Goal: Obtain resource: Download file/media

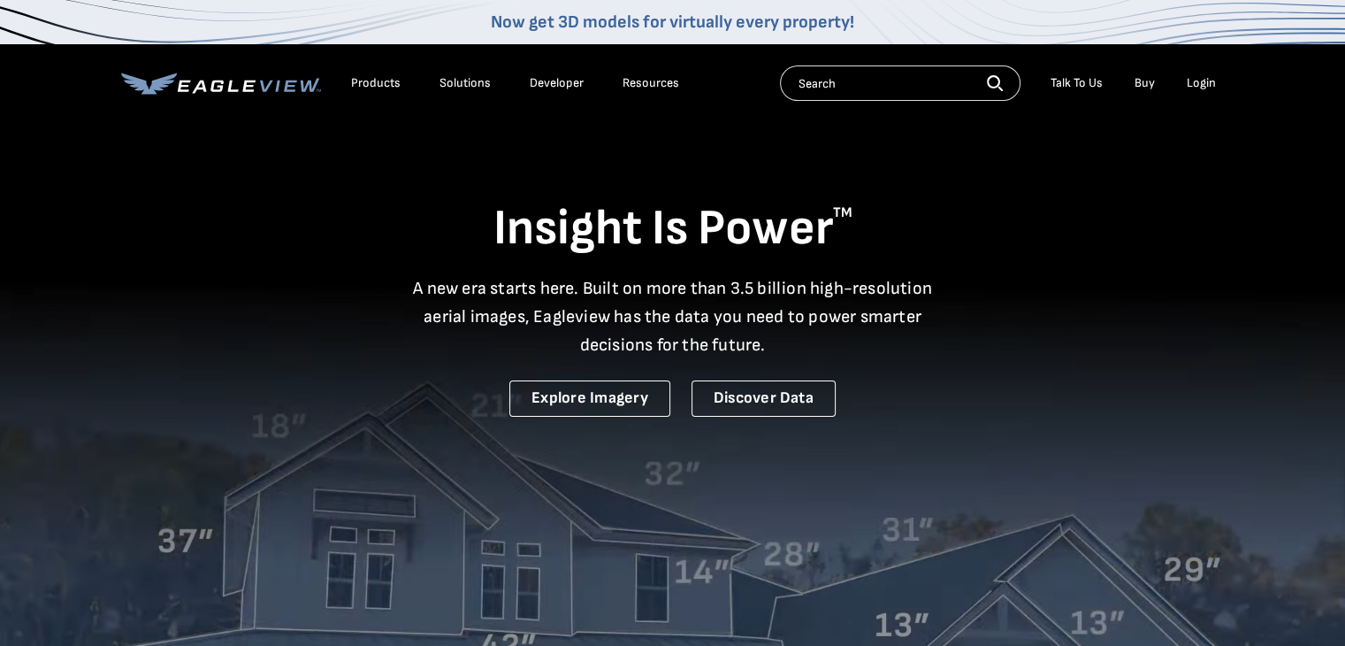
click at [1191, 74] on li "Login" at bounding box center [1201, 83] width 47 height 27
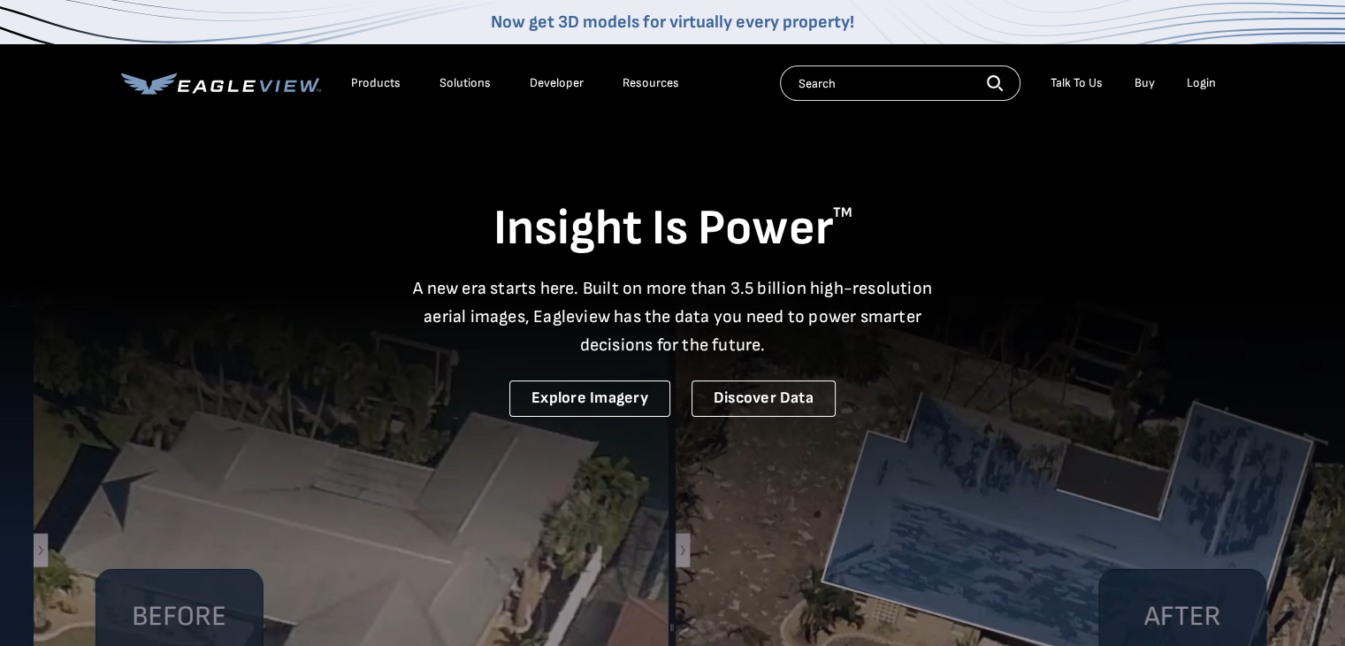
click at [1191, 80] on div "Login" at bounding box center [1201, 83] width 29 height 16
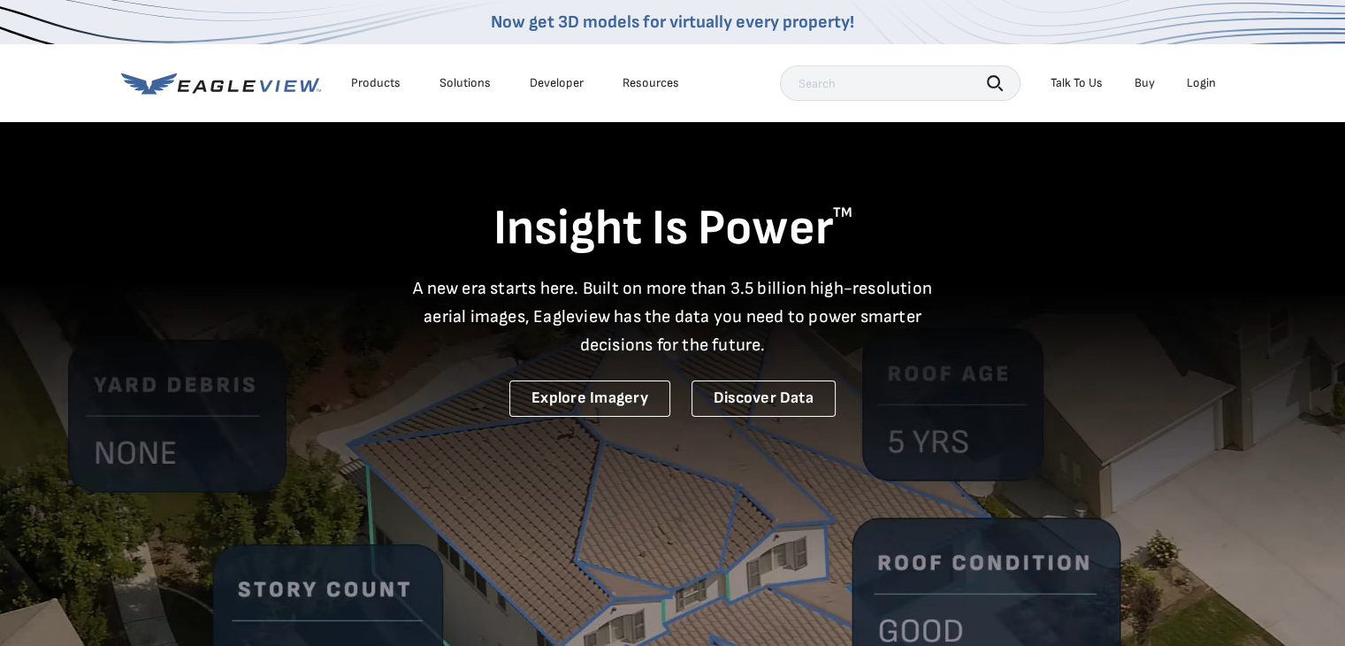
click at [1195, 79] on div "Login" at bounding box center [1201, 83] width 29 height 16
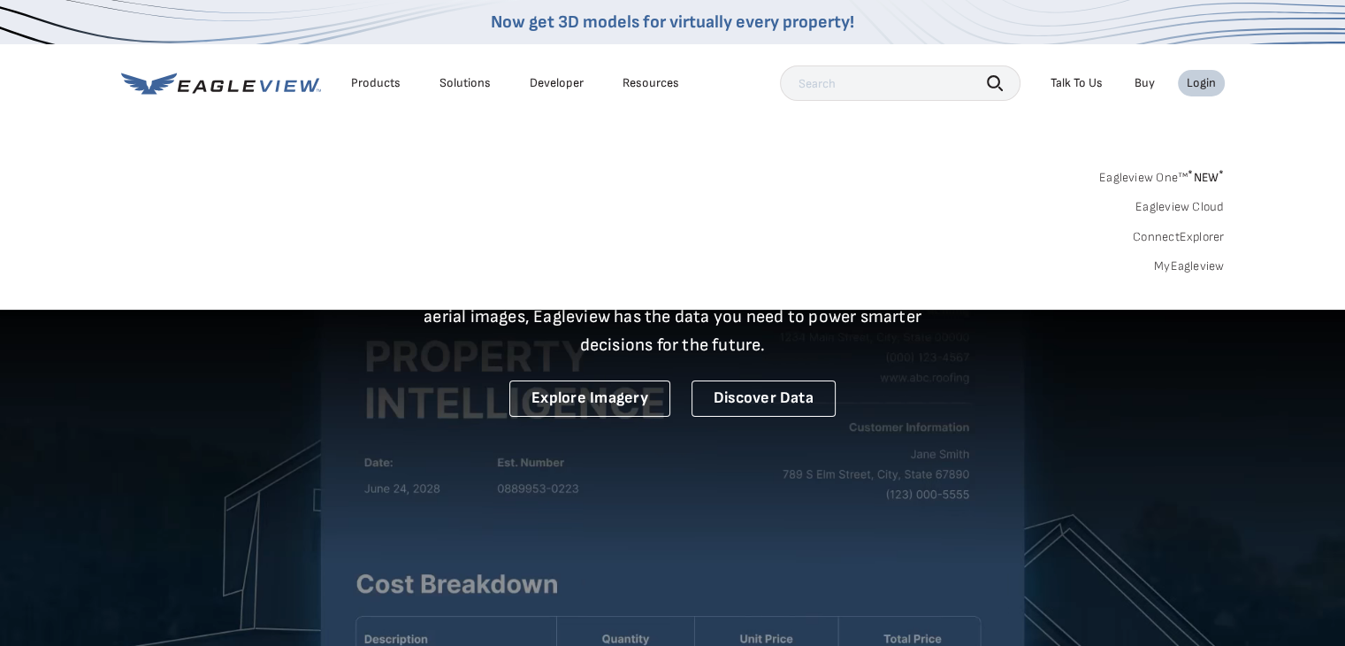
click at [1189, 261] on link "MyEagleview" at bounding box center [1189, 266] width 71 height 16
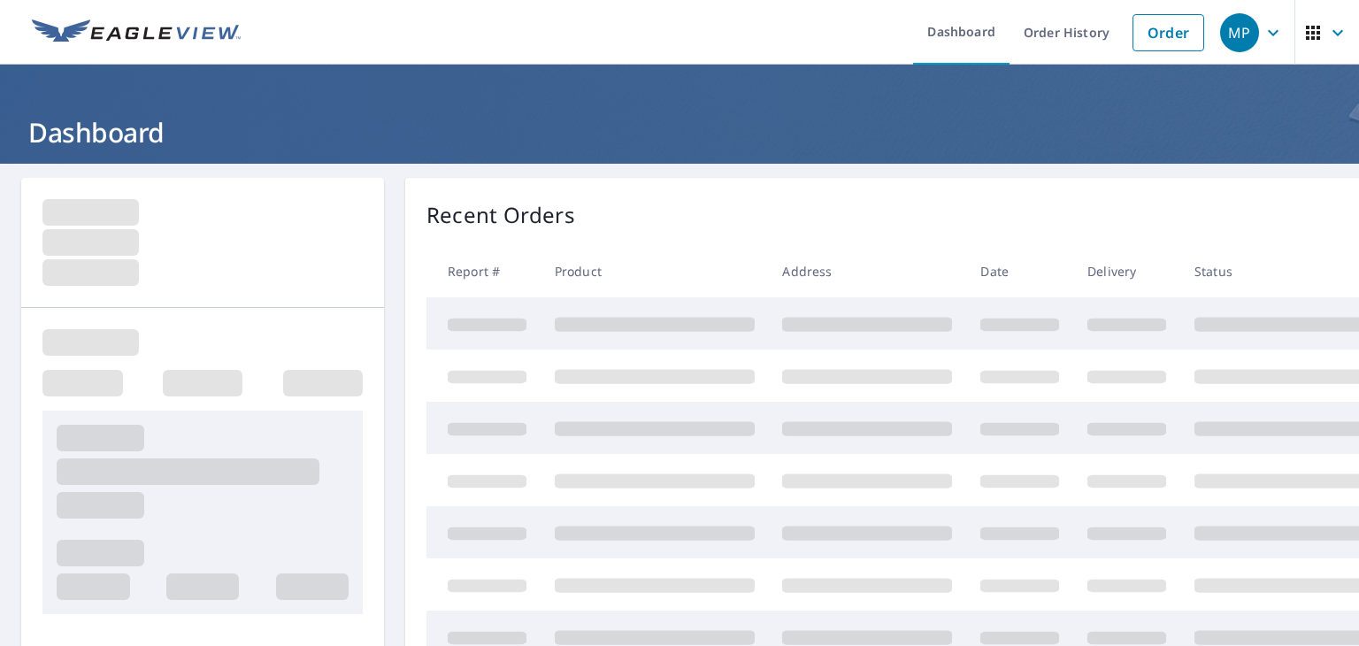
click at [755, 452] on td at bounding box center [654, 428] width 228 height 52
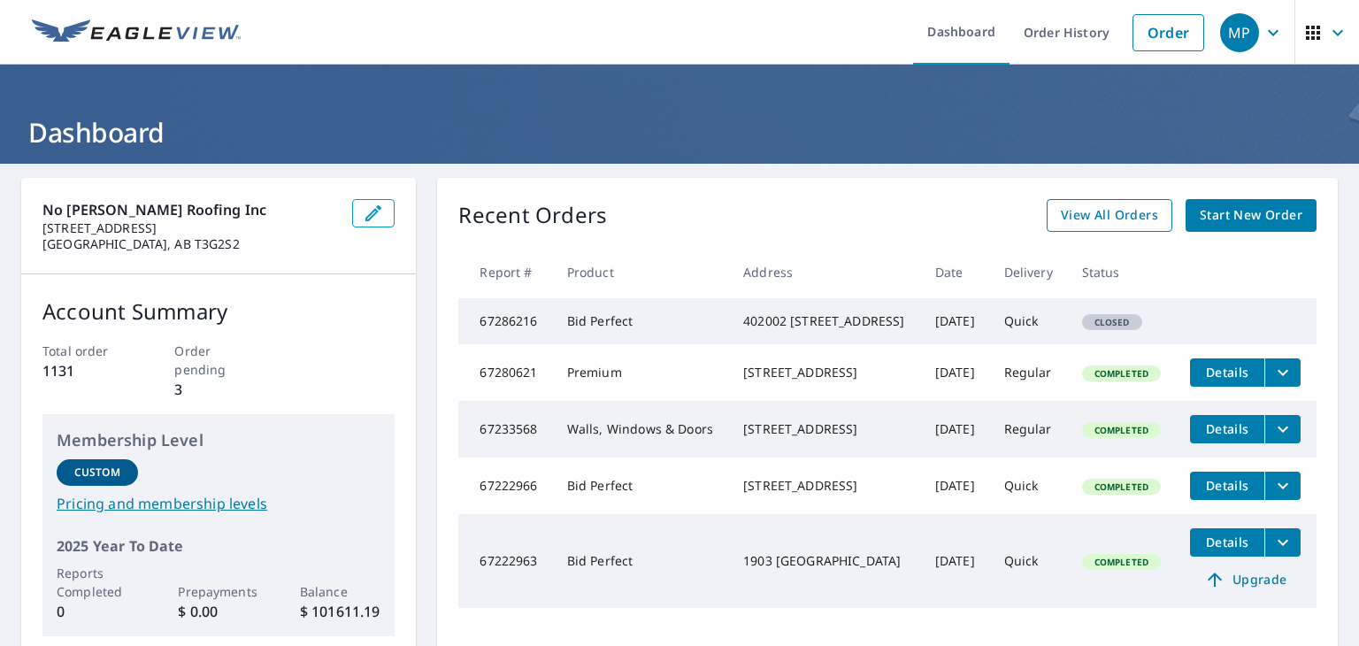
click at [1068, 223] on span "View All Orders" at bounding box center [1108, 215] width 97 height 22
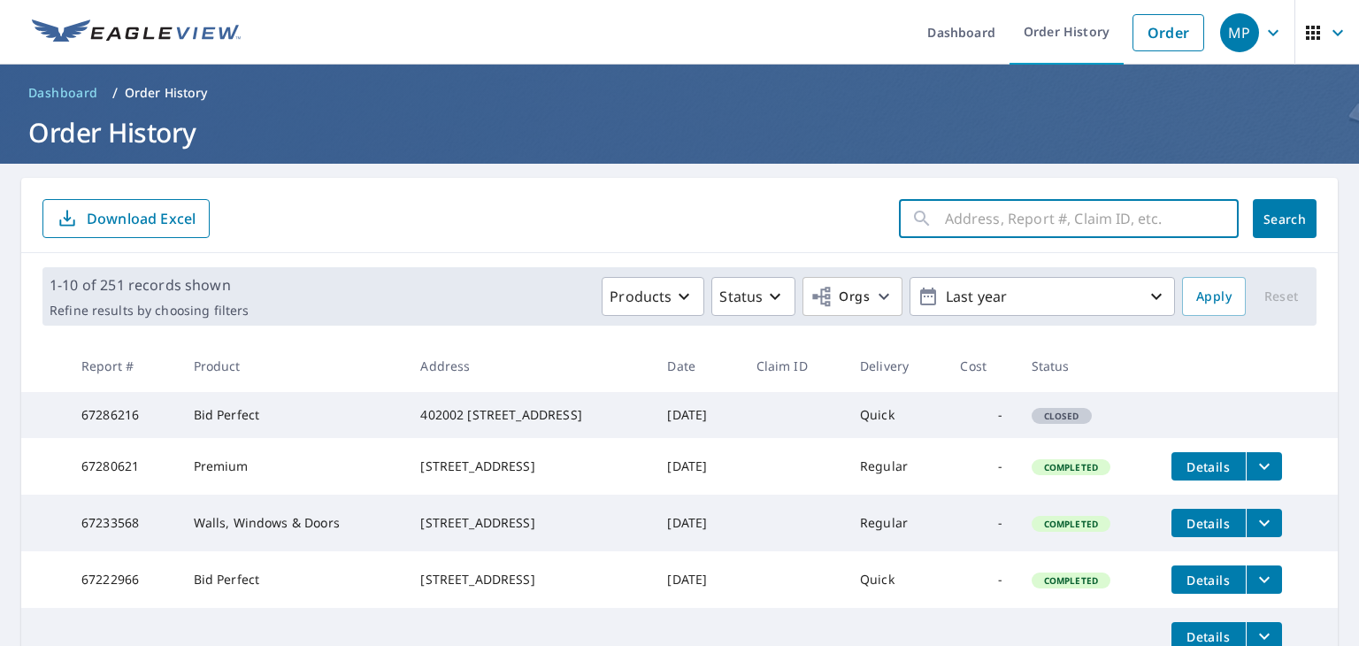
click at [1024, 217] on input "text" at bounding box center [1092, 219] width 294 height 50
type input "17 ranch"
click button "Search" at bounding box center [1284, 218] width 64 height 39
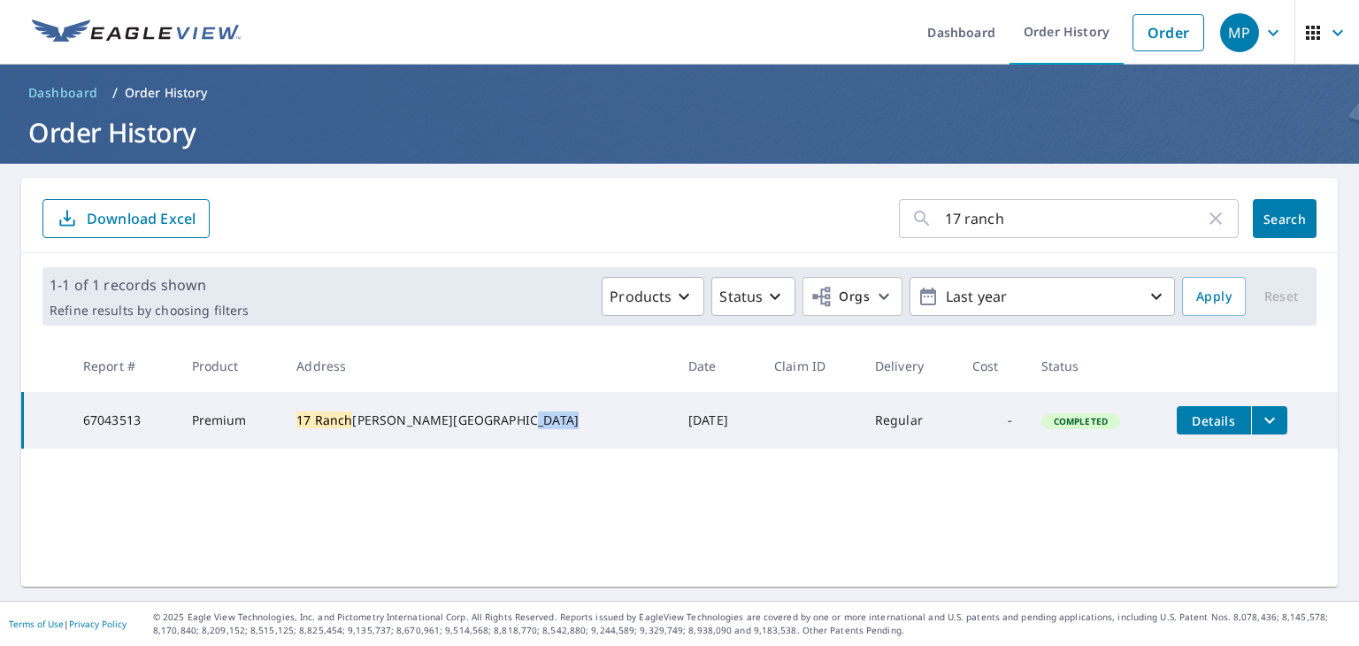
drag, startPoint x: 454, startPoint y: 438, endPoint x: 408, endPoint y: 436, distance: 46.0
click at [408, 429] on div "17 Ranch Glen Dr NW CALGARY, AB T3G1T2" at bounding box center [478, 420] width 364 height 18
copy div "T3G1T2"
click at [1259, 422] on icon "filesDropdownBtn-67043513" at bounding box center [1269, 420] width 21 height 21
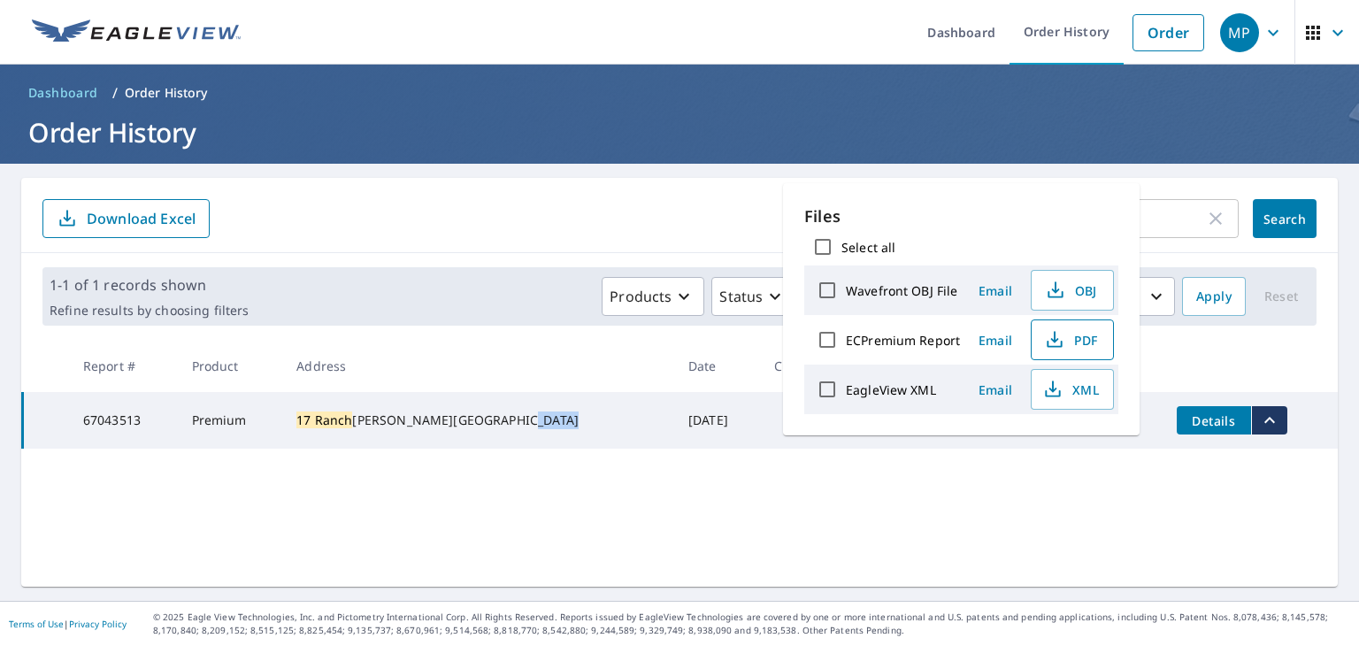
click at [1072, 341] on span "PDF" at bounding box center [1070, 339] width 57 height 21
click at [1186, 232] on input "17 ranch" at bounding box center [1075, 219] width 260 height 50
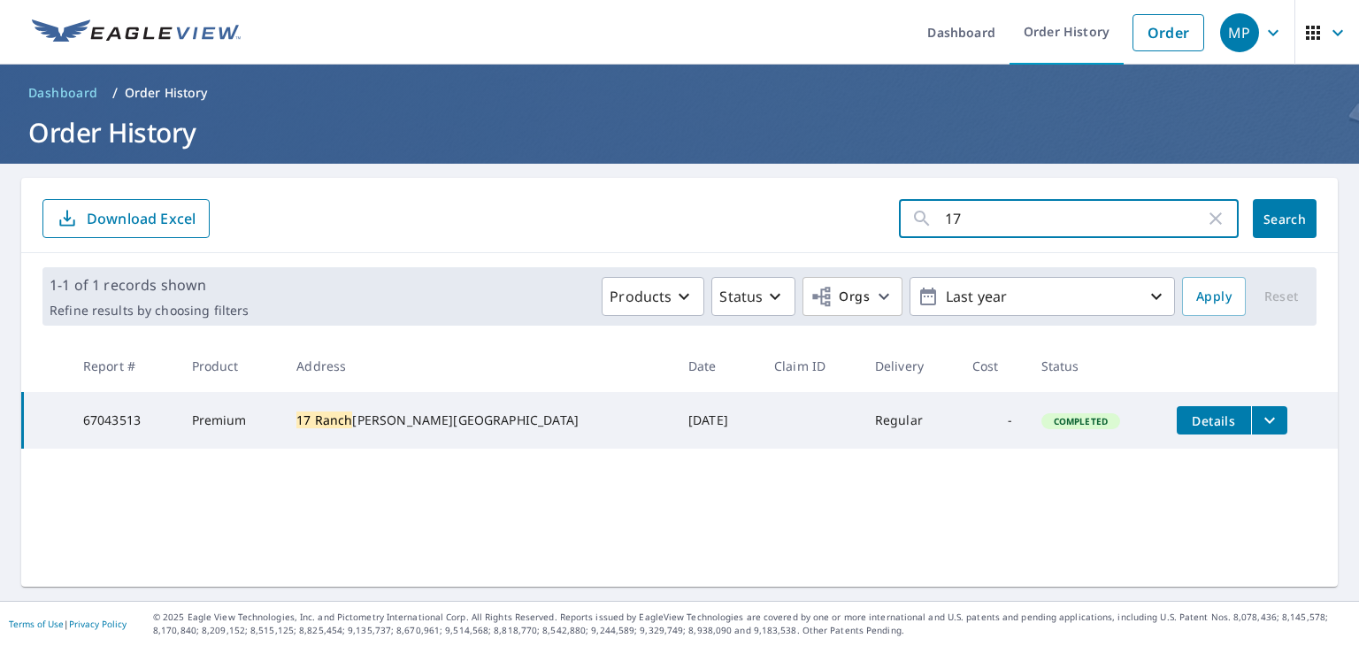
type input "1"
type input "127 country"
click button "Search" at bounding box center [1284, 218] width 64 height 39
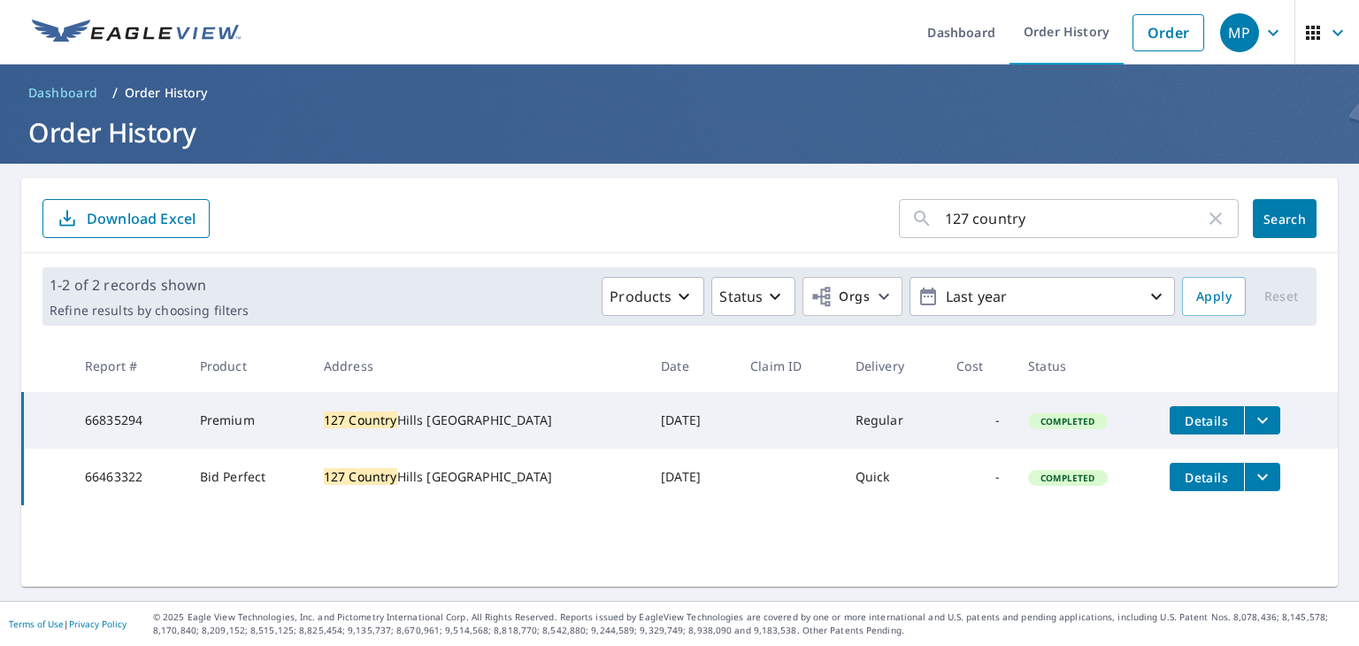
drag, startPoint x: 460, startPoint y: 436, endPoint x: 409, endPoint y: 440, distance: 51.5
click at [409, 429] on div "127 Country Hills Crt NW CALGARY, AB T3K3Y9" at bounding box center [478, 420] width 309 height 18
click at [417, 429] on div "127 Country Hills Crt NW CALGARY, AB T3K3Y9" at bounding box center [478, 420] width 309 height 18
drag, startPoint x: 453, startPoint y: 436, endPoint x: 416, endPoint y: 443, distance: 37.8
click at [416, 443] on td "127 Country Hills Crt NW CALGARY, AB T3K3Y9" at bounding box center [478, 420] width 337 height 57
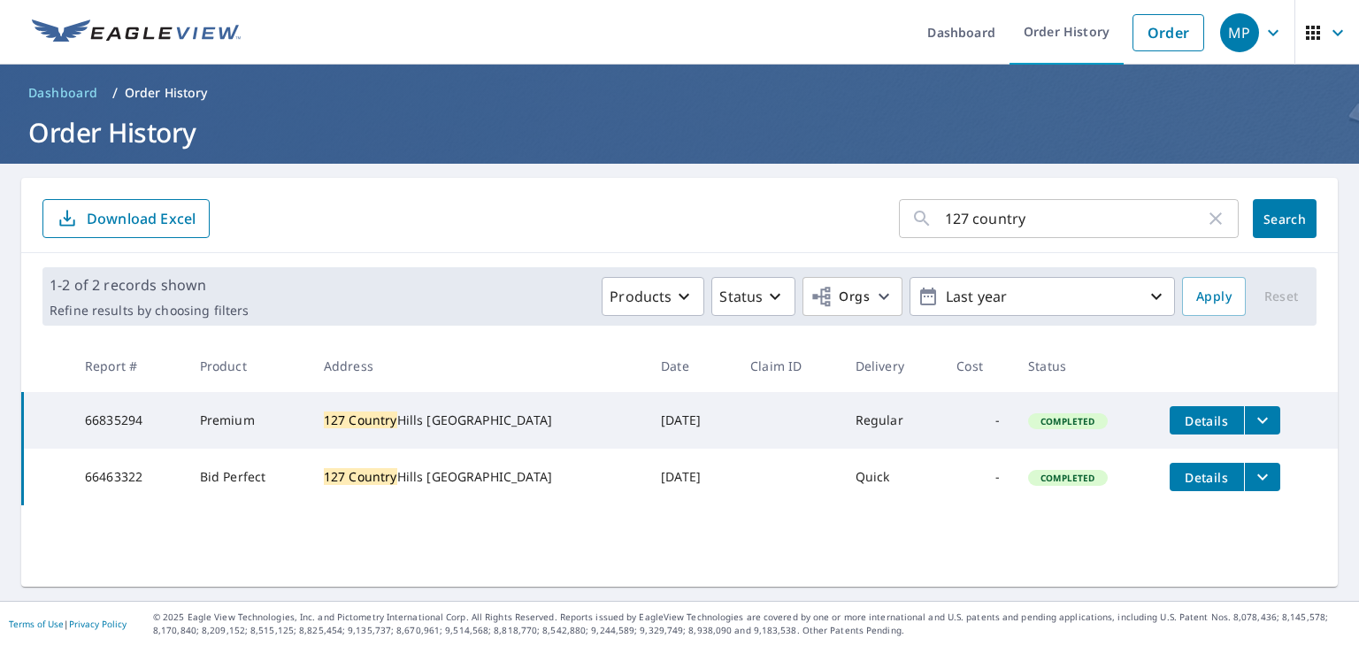
copy div "T3K3Y9"
click at [1244, 420] on button "filesDropdownBtn-66835294" at bounding box center [1262, 420] width 36 height 28
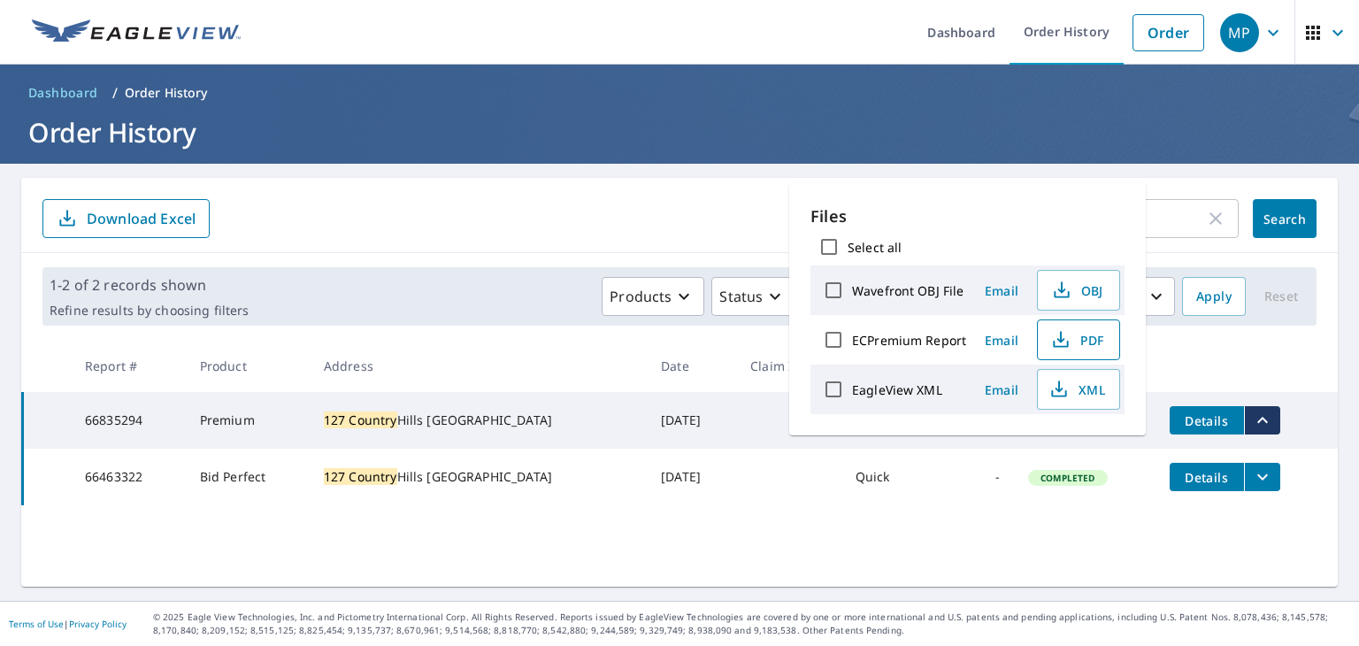
click at [1054, 333] on icon "button" at bounding box center [1060, 339] width 21 height 21
